Goal: Use online tool/utility

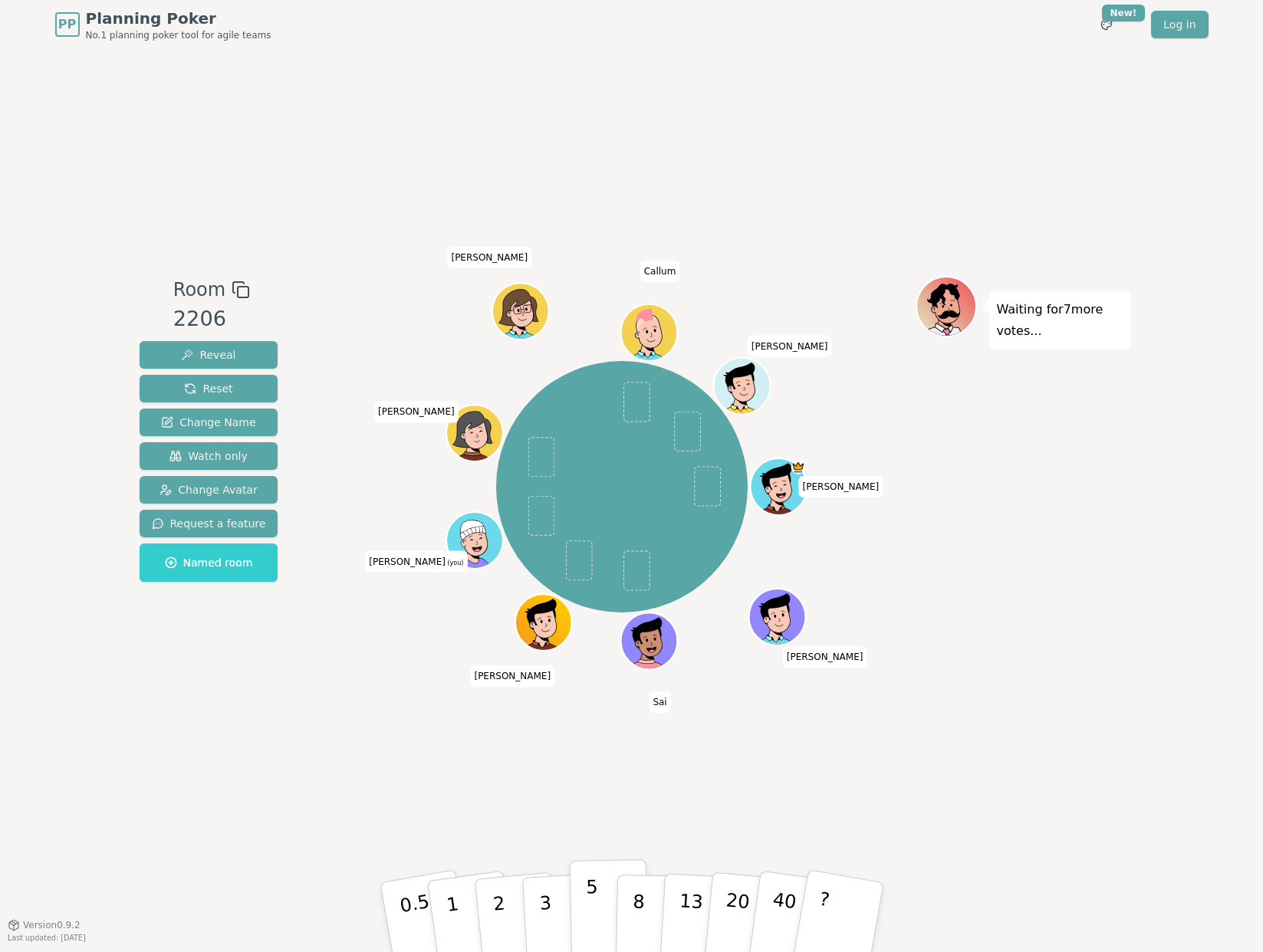
click at [596, 903] on p "5" at bounding box center [591, 918] width 13 height 83
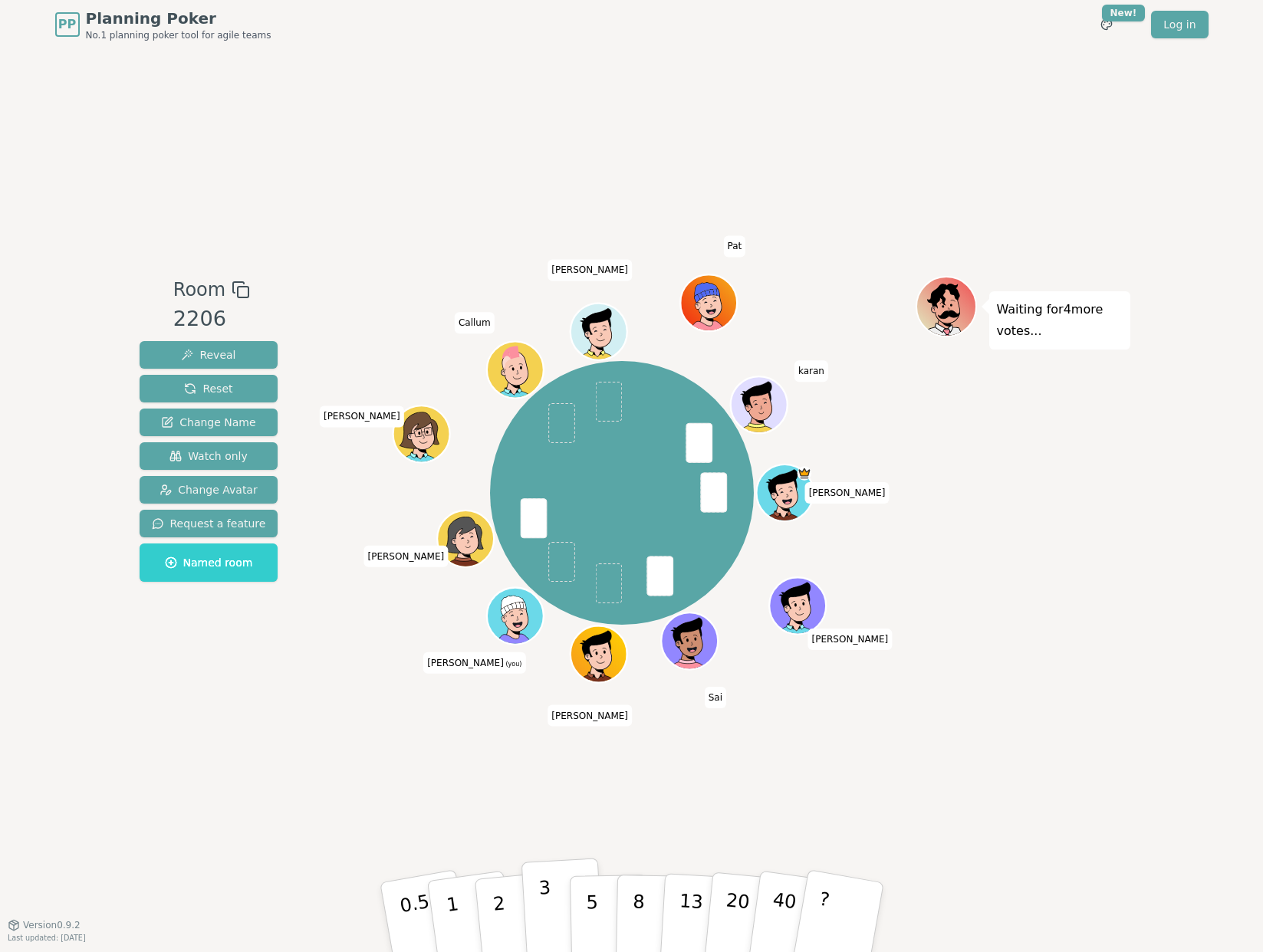
click at [540, 909] on p "3" at bounding box center [546, 919] width 17 height 83
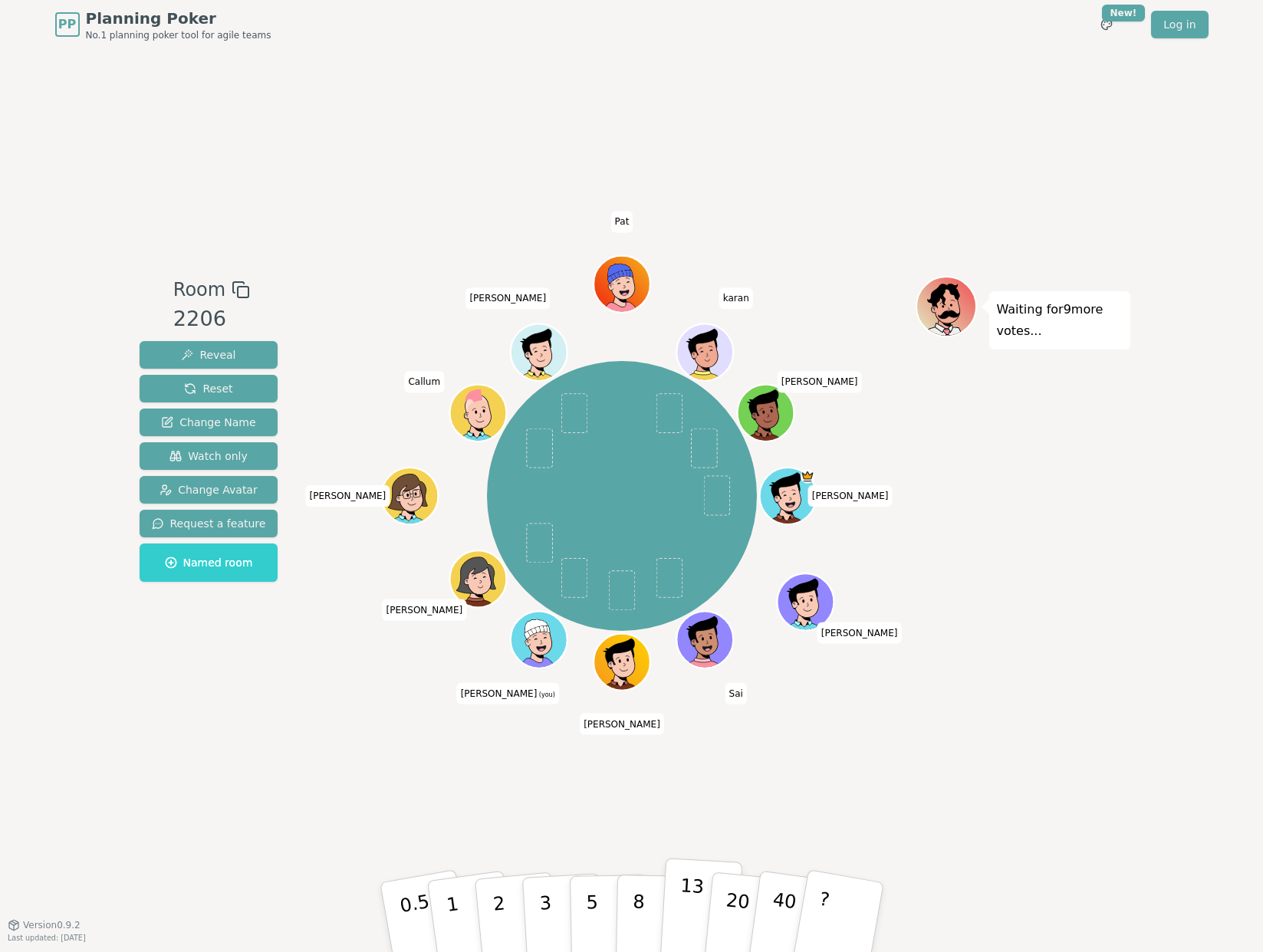
click at [689, 903] on p "13" at bounding box center [689, 917] width 28 height 84
click at [681, 910] on p "13" at bounding box center [689, 917] width 28 height 84
click at [777, 804] on div "Room 2206 Reveal Reset Change Name Watch only Change Avatar Request a feature N…" at bounding box center [632, 487] width 997 height 876
click at [597, 896] on button "5" at bounding box center [608, 918] width 79 height 117
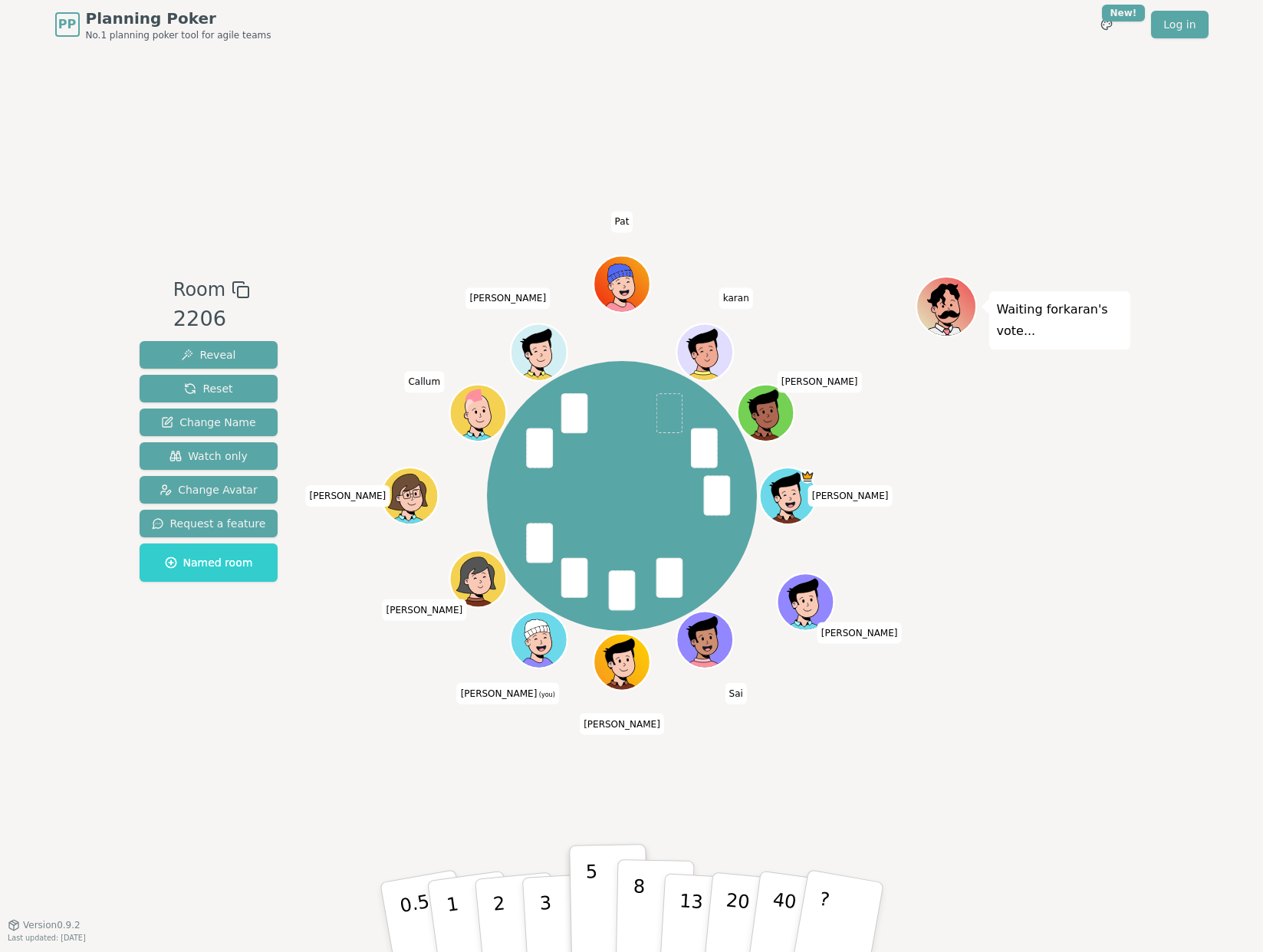
click at [641, 903] on p "8" at bounding box center [637, 917] width 13 height 83
click at [641, 889] on p "8" at bounding box center [637, 917] width 13 height 83
click at [590, 905] on p "5" at bounding box center [591, 918] width 13 height 83
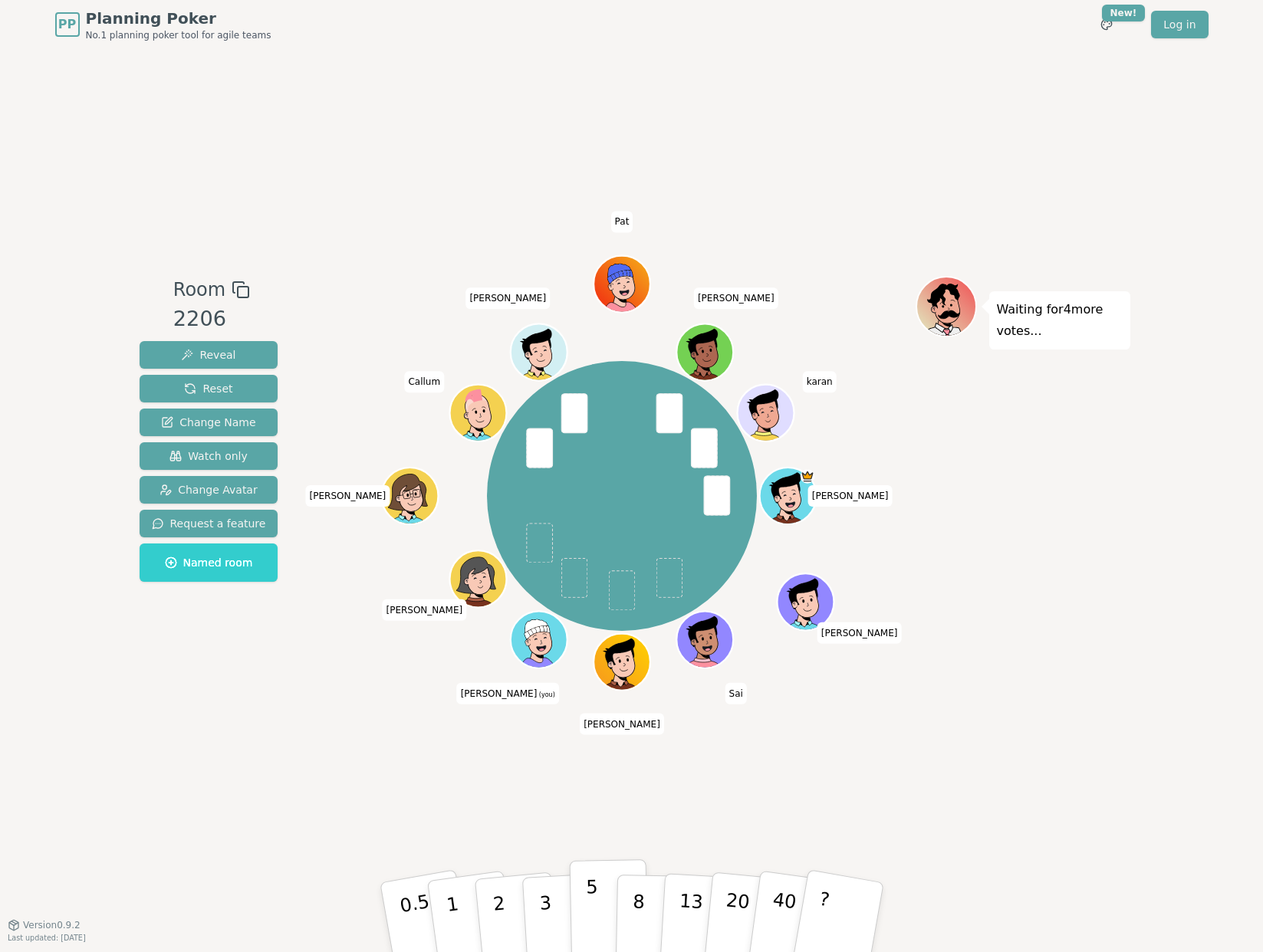
click at [596, 896] on p "5" at bounding box center [591, 918] width 13 height 83
click at [639, 905] on p "8" at bounding box center [637, 917] width 13 height 83
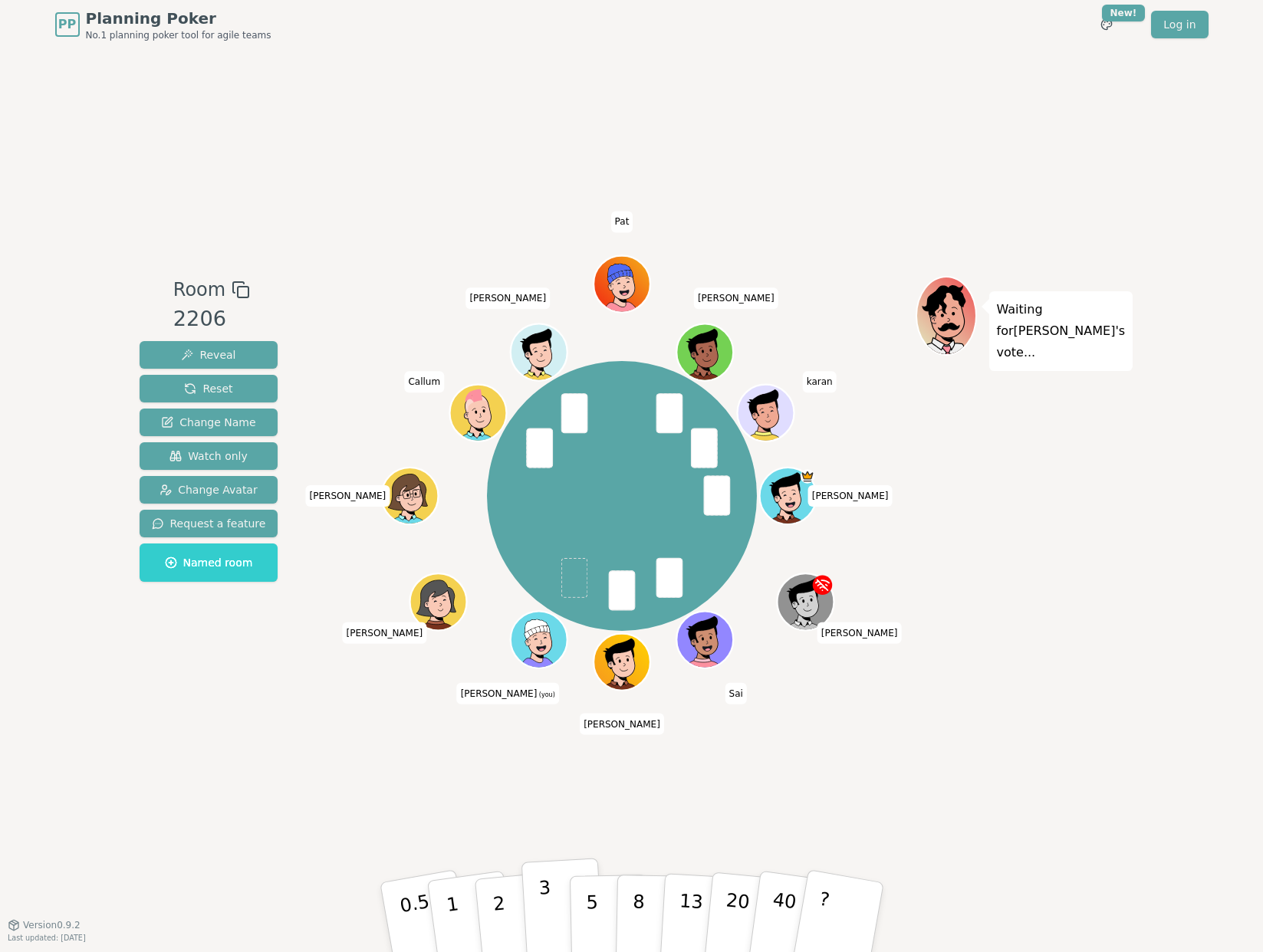
click at [549, 908] on p "3" at bounding box center [546, 919] width 17 height 83
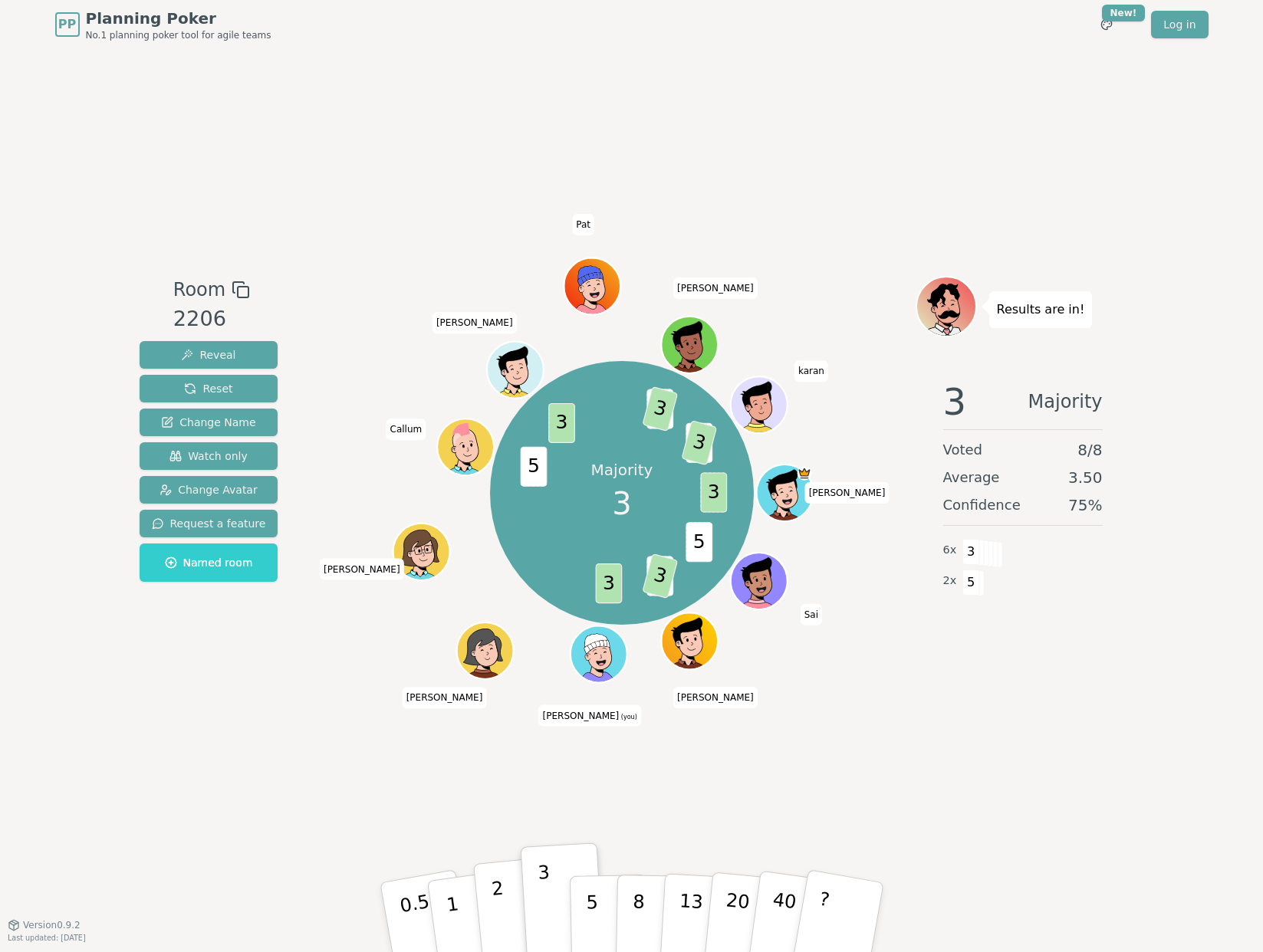
click at [512, 920] on button "2" at bounding box center [516, 918] width 87 height 121
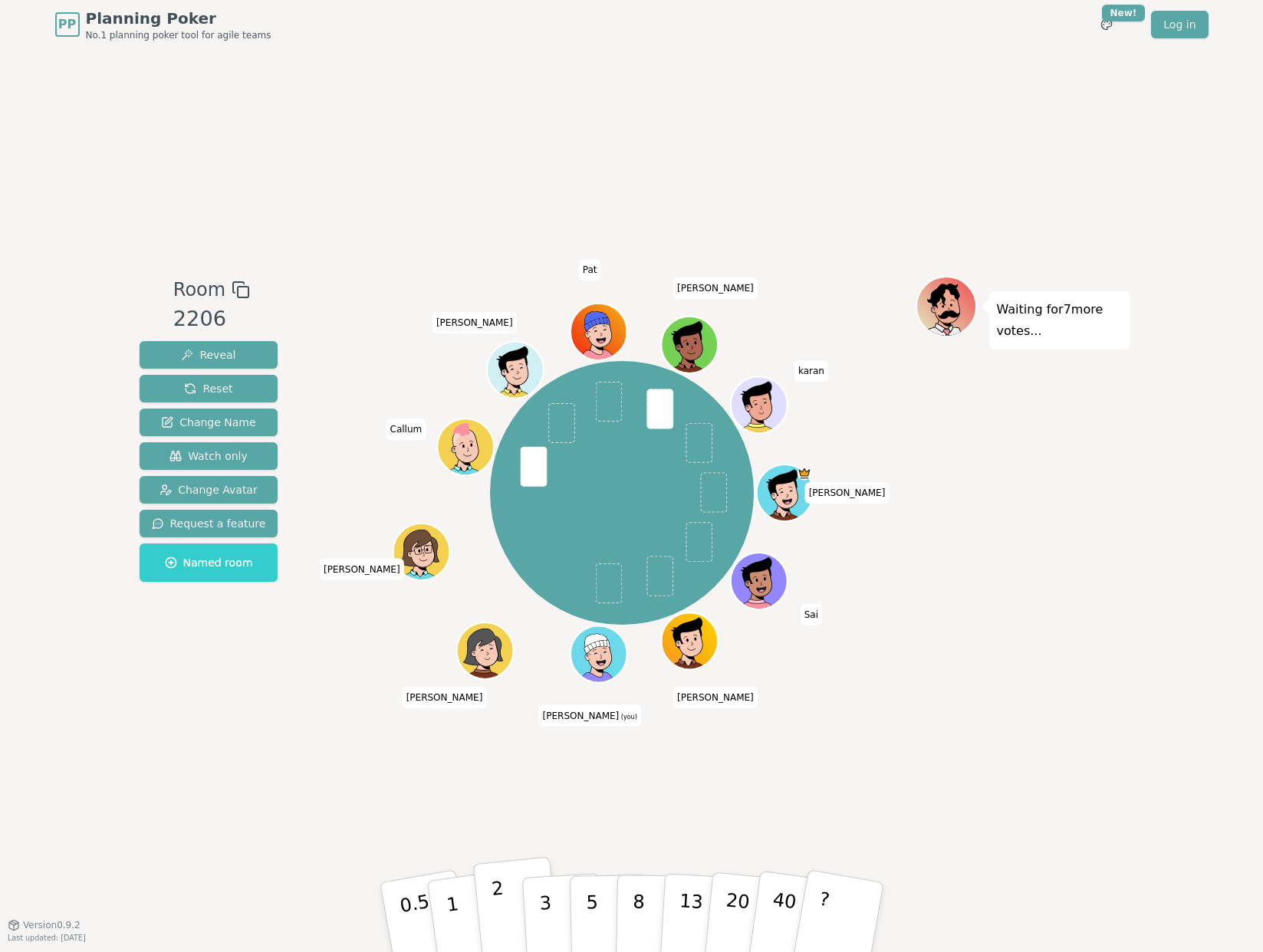
click at [505, 914] on button "2" at bounding box center [516, 918] width 87 height 121
click at [493, 898] on p "2" at bounding box center [500, 919] width 20 height 83
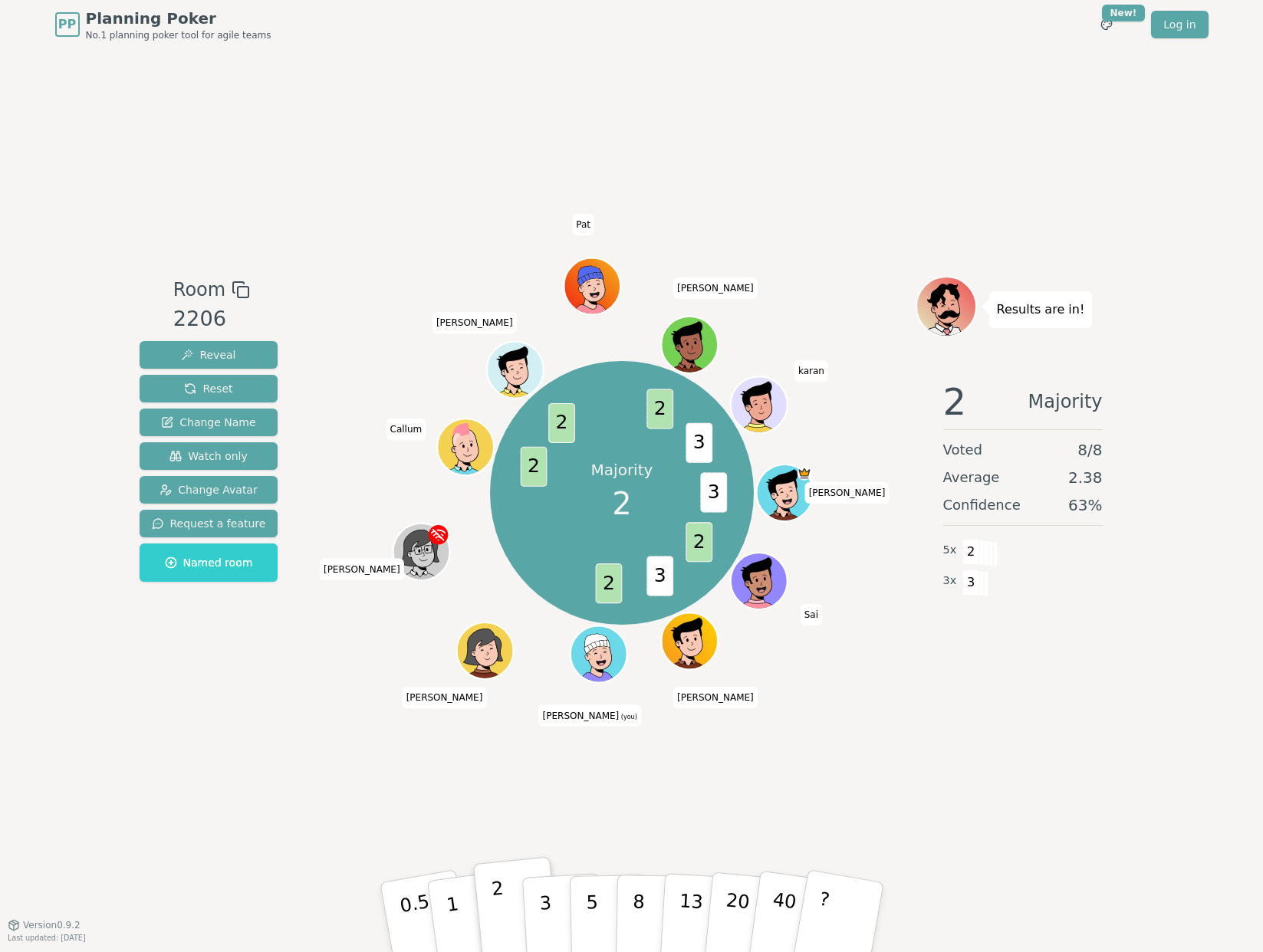
click at [500, 885] on p "2" at bounding box center [500, 919] width 20 height 83
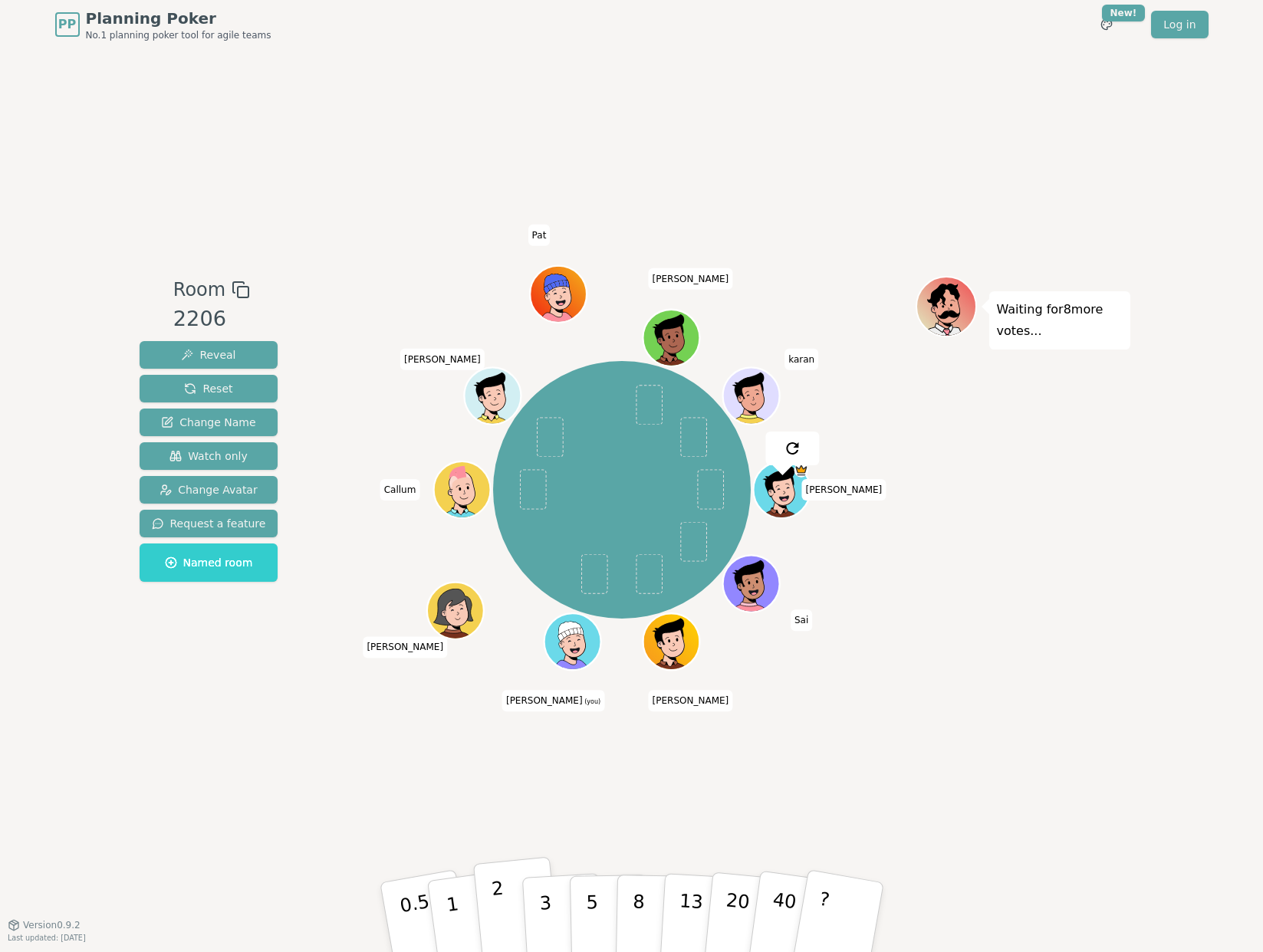
click at [498, 879] on p "2" at bounding box center [500, 919] width 20 height 83
click at [596, 888] on button "5" at bounding box center [608, 918] width 79 height 117
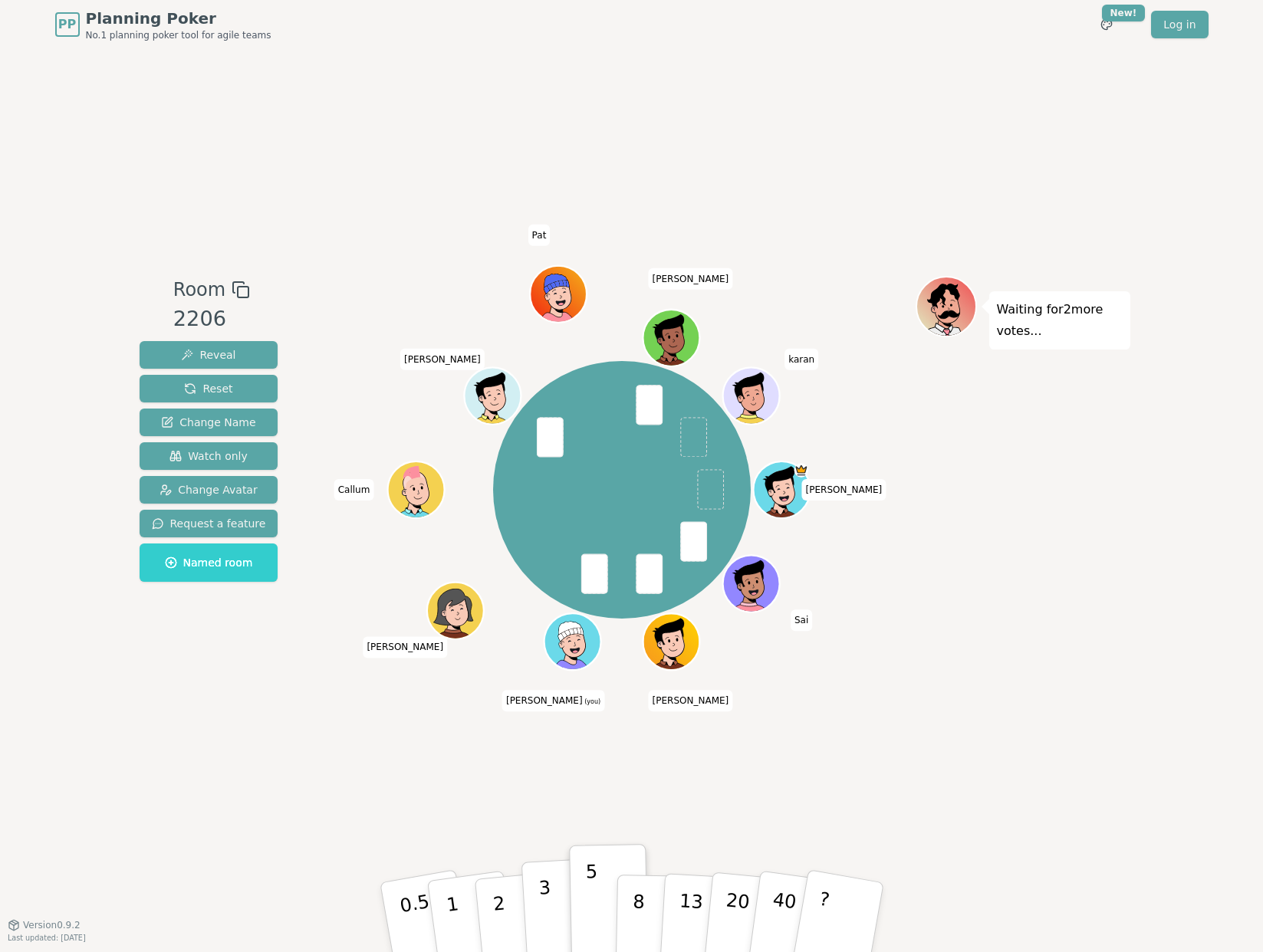
click at [547, 903] on p "3" at bounding box center [546, 919] width 17 height 83
